Goal: Obtain resource: Obtain resource

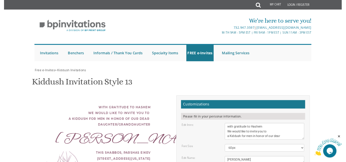
scroll to position [96, 0]
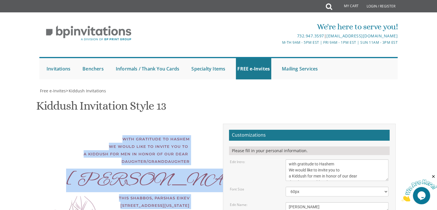
drag, startPoint x: 123, startPoint y: 41, endPoint x: 191, endPoint y: 144, distance: 123.2
click at [191, 144] on div "with gratitude to Hashem We would like to invite you to a Kiddush for men in ho…" at bounding box center [128, 197] width 147 height 147
copy div "with gratitude to Hashem We would like to invite you to a Kiddush for men in ho…"
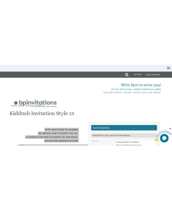
scroll to position [104, 0]
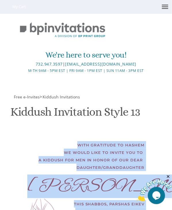
click at [89, 141] on div "with gratitude to Hashem We would like to invite you to a Kiddush for men in ho…" at bounding box center [85, 156] width 117 height 30
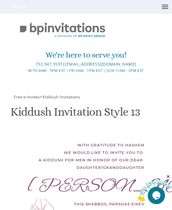
click at [76, 141] on div "with gratitude to Hashem We would like to invite you to a Kiddush for men in ho…" at bounding box center [85, 156] width 117 height 30
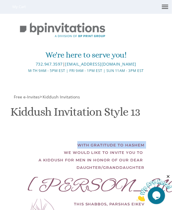
click at [76, 141] on div "with gratitude to Hashem We would like to invite you to a Kiddush for men in ho…" at bounding box center [85, 156] width 117 height 30
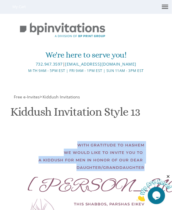
drag, startPoint x: 140, startPoint y: 53, endPoint x: 71, endPoint y: 30, distance: 72.8
click at [71, 141] on div "with gratitude to Hashem We would like to invite you to a Kiddush for men in ho…" at bounding box center [85, 156] width 117 height 30
copy div "with gratitude to Hashem We would like to invite you to a Kiddush for men in ho…"
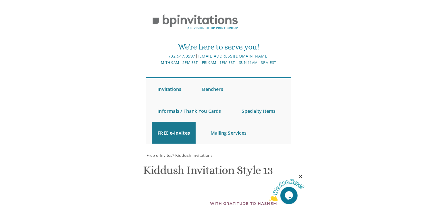
scroll to position [133, 0]
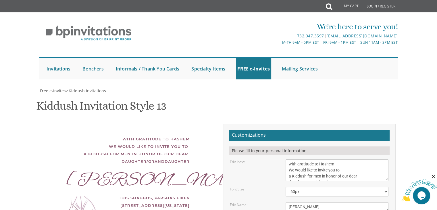
paste textarea "[PERSON_NAME]"
type textarea "[PERSON_NAME] and [PERSON_NAME] [PERSON_NAME] and [PERSON_NAME]"
